Goal: Find specific page/section: Find specific page/section

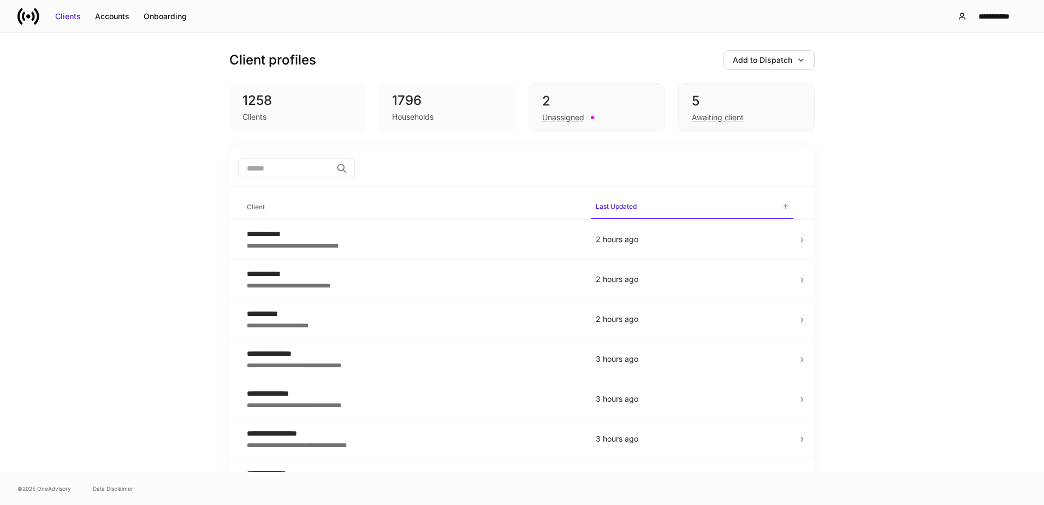
scroll to position [55, 0]
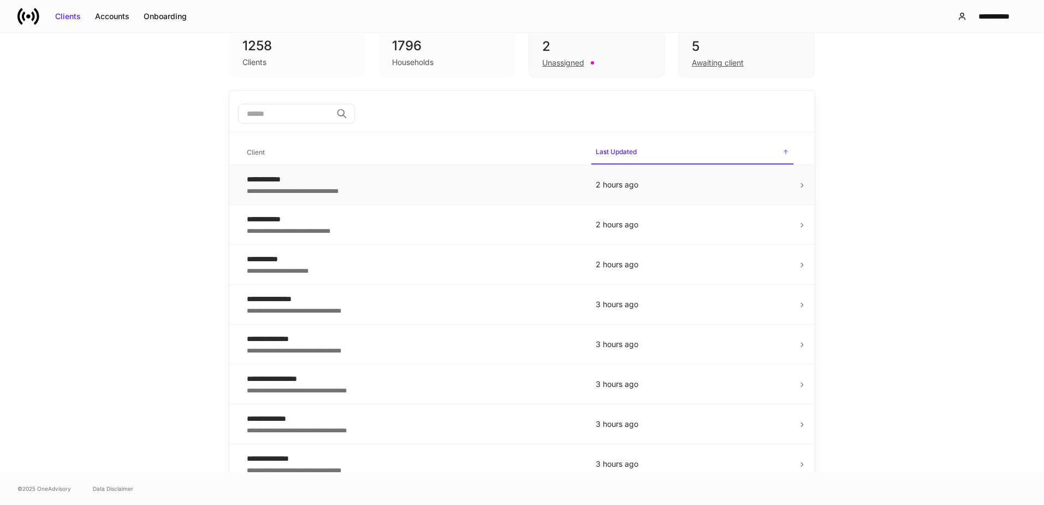
click at [798, 182] on icon at bounding box center [802, 185] width 8 height 8
